Goal: Transaction & Acquisition: Purchase product/service

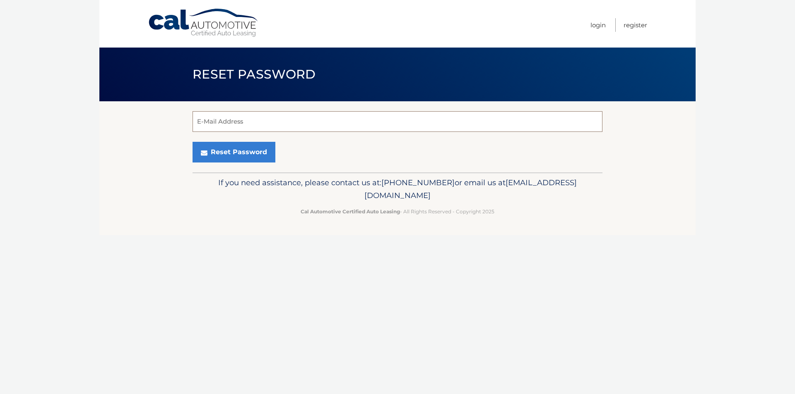
click at [326, 119] on input "E-Mail Address" at bounding box center [397, 121] width 410 height 21
type input "hoke30@gmail.com"
click at [221, 149] on button "Reset Password" at bounding box center [233, 152] width 83 height 21
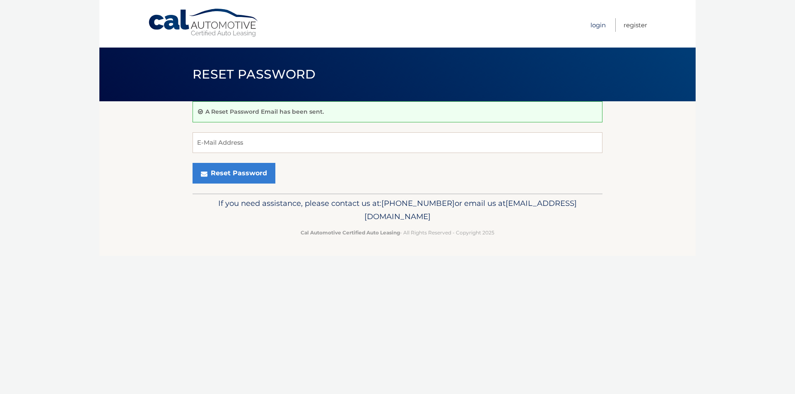
click at [601, 25] on link "Login" at bounding box center [597, 25] width 15 height 14
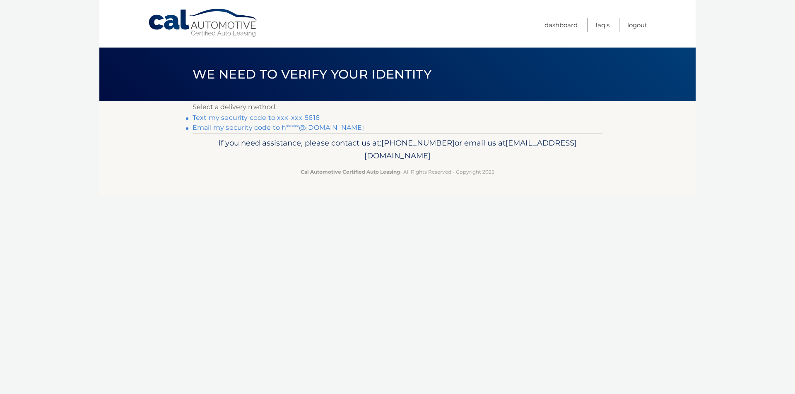
click at [284, 116] on link "Text my security code to xxx-xxx-5616" at bounding box center [255, 118] width 127 height 8
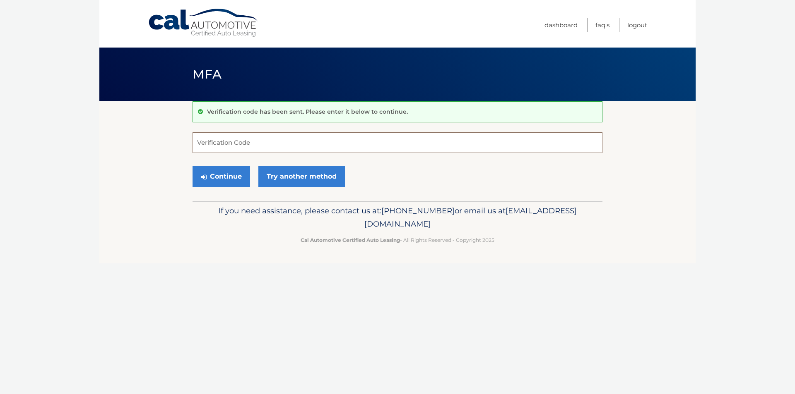
click at [276, 141] on input "Verification Code" at bounding box center [397, 142] width 410 height 21
type input "468801"
click at [232, 180] on button "Continue" at bounding box center [221, 176] width 58 height 21
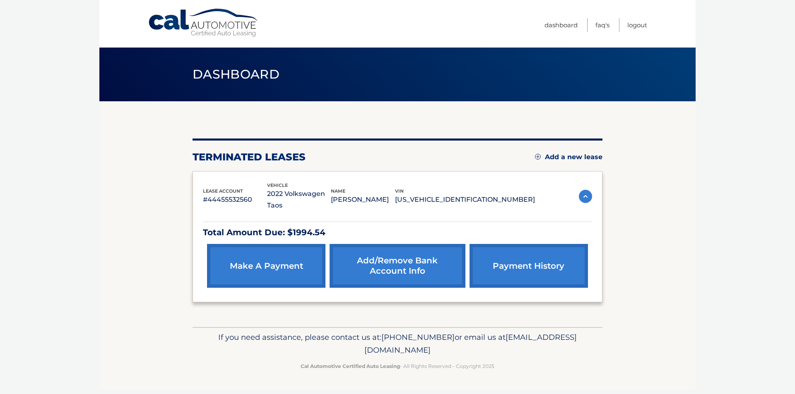
click at [279, 267] on link "make a payment" at bounding box center [266, 266] width 118 height 44
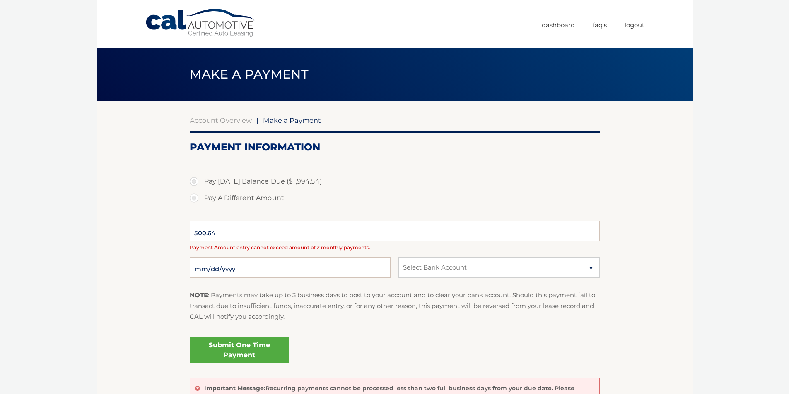
select select "ODUwMjZjOGUtMzgzMS00MjVjLWEzZWEtMTJiYTM1ZDQ5NmYx"
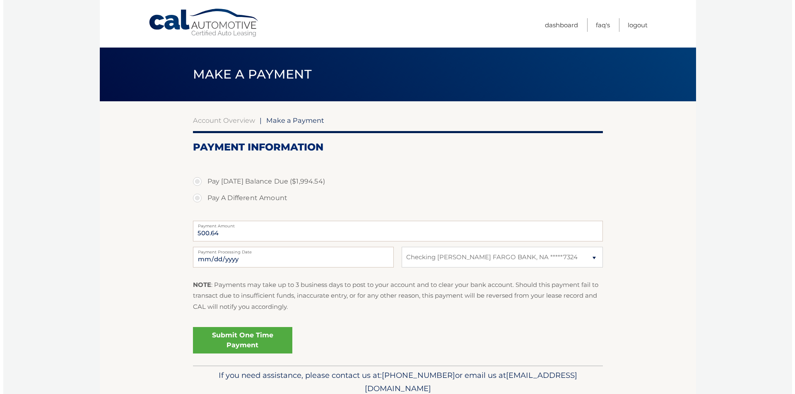
scroll to position [34, 0]
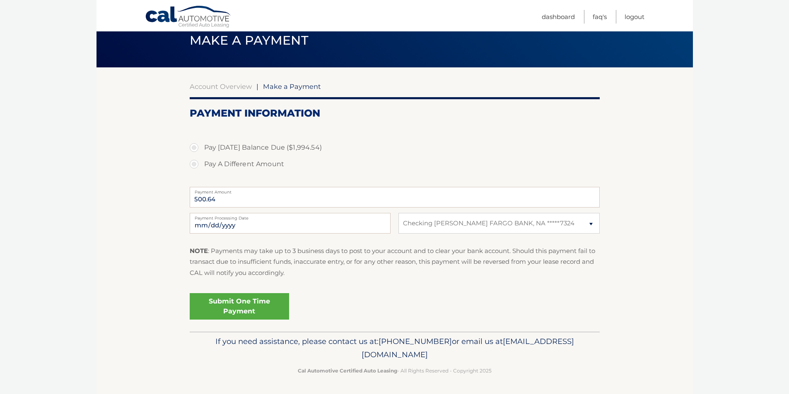
click at [195, 146] on label "Pay Today's Balance Due ($1,994.54)" at bounding box center [395, 147] width 410 height 17
click at [195, 146] on input "Pay Today's Balance Due ($1,994.54)" at bounding box center [197, 145] width 8 height 13
radio input "true"
type input "1994.54"
click at [232, 305] on link "Submit One Time Payment" at bounding box center [239, 306] width 99 height 26
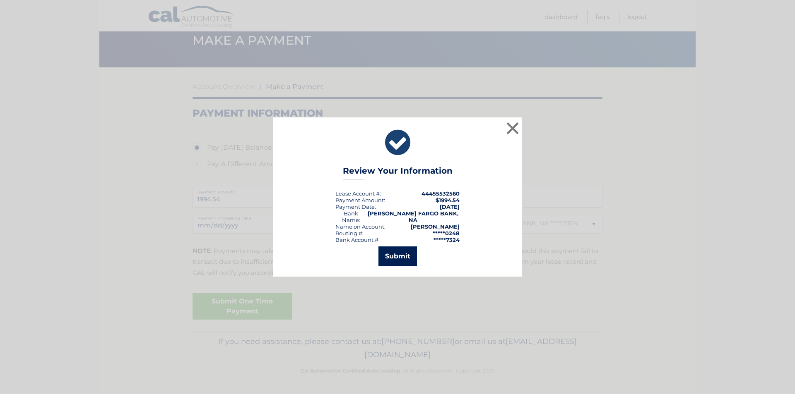
click at [403, 251] on button "Submit" at bounding box center [397, 257] width 38 height 20
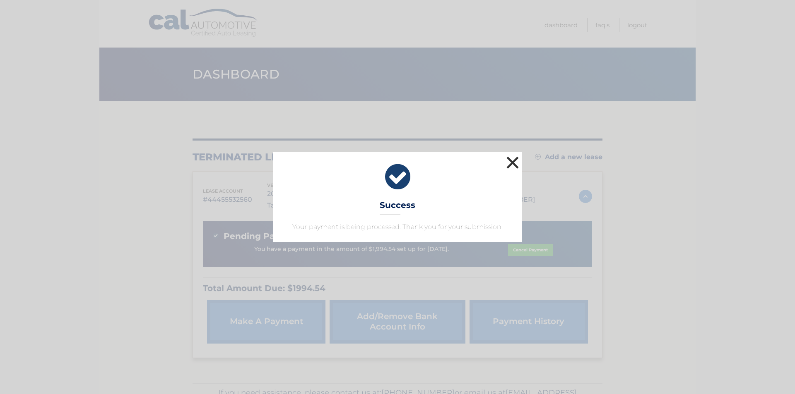
click at [509, 164] on button "×" at bounding box center [512, 162] width 17 height 17
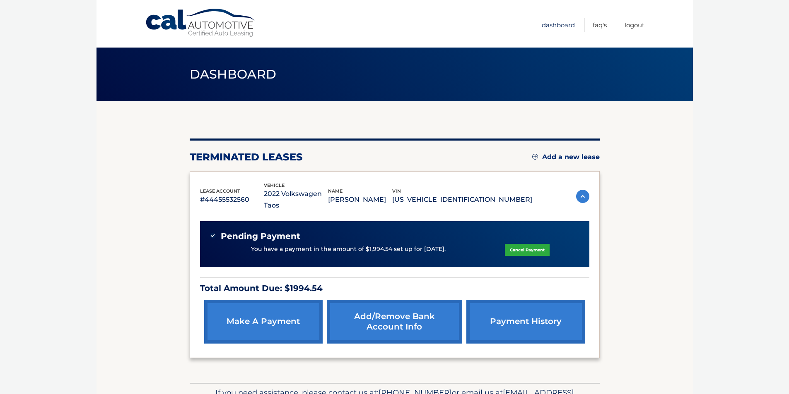
click at [561, 24] on link "Dashboard" at bounding box center [557, 25] width 33 height 14
